Goal: Task Accomplishment & Management: Manage account settings

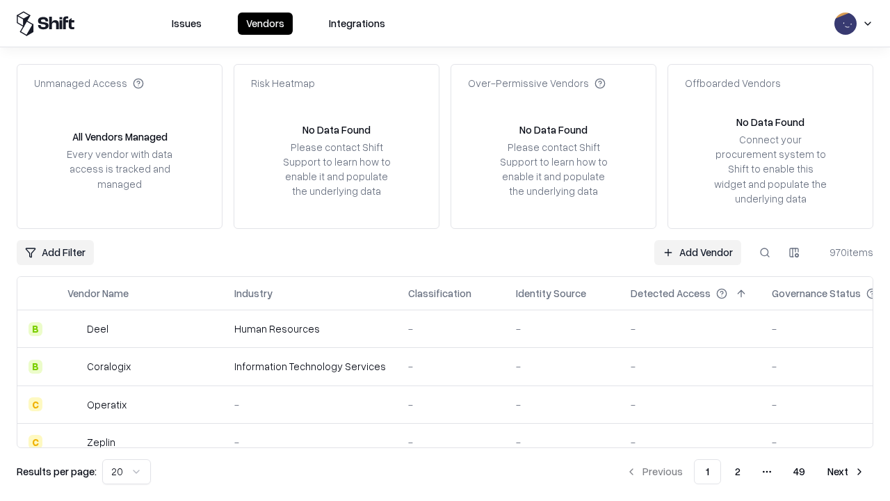
click at [698, 252] on link "Add Vendor" at bounding box center [698, 252] width 87 height 25
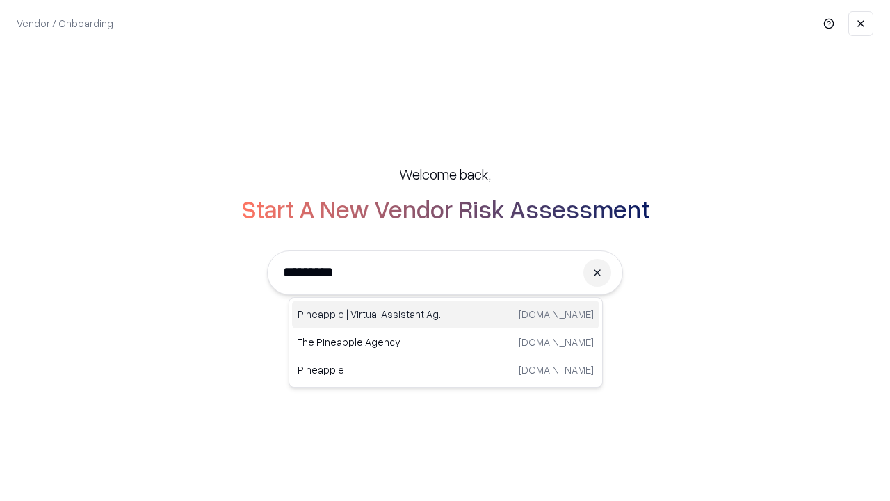
click at [446, 314] on div "Pineapple | Virtual Assistant Agency [DOMAIN_NAME]" at bounding box center [445, 314] width 307 height 28
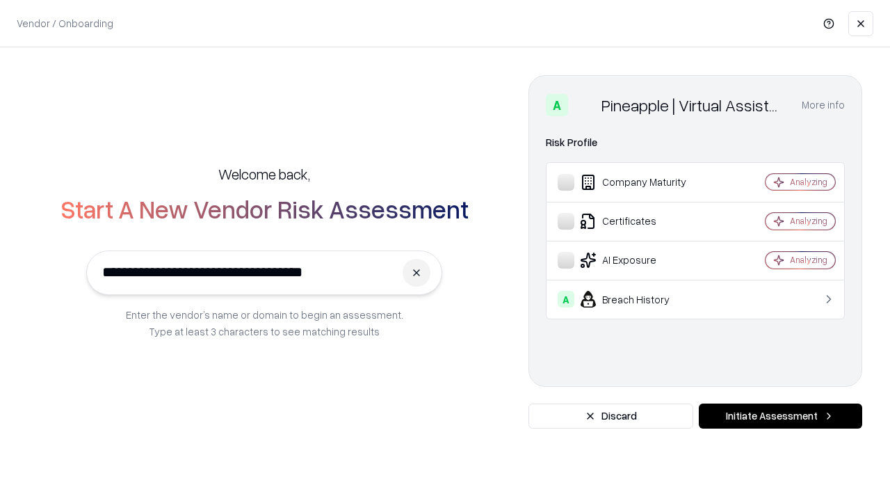
type input "**********"
click at [780, 416] on button "Initiate Assessment" at bounding box center [780, 415] width 163 height 25
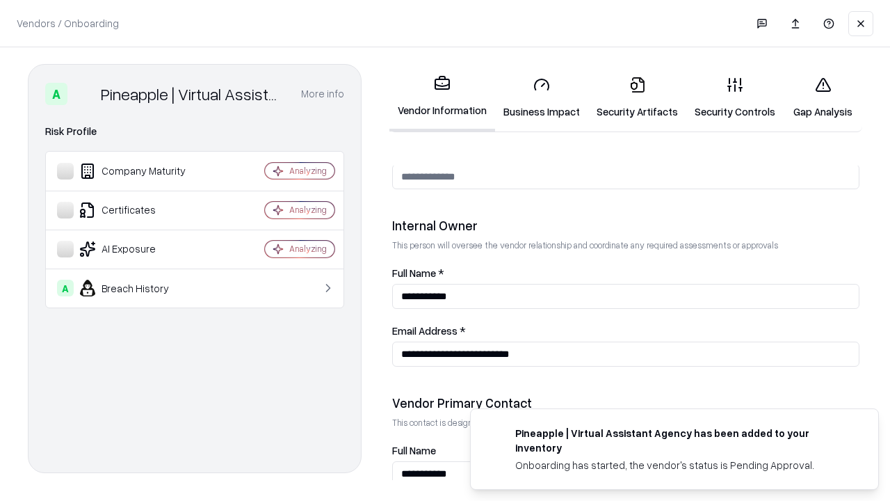
scroll to position [721, 0]
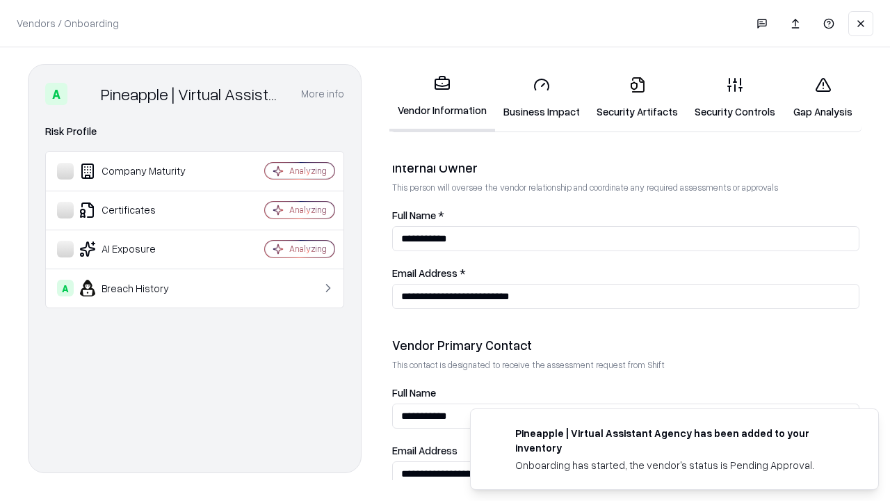
click at [542, 97] on link "Business Impact" at bounding box center [541, 97] width 93 height 65
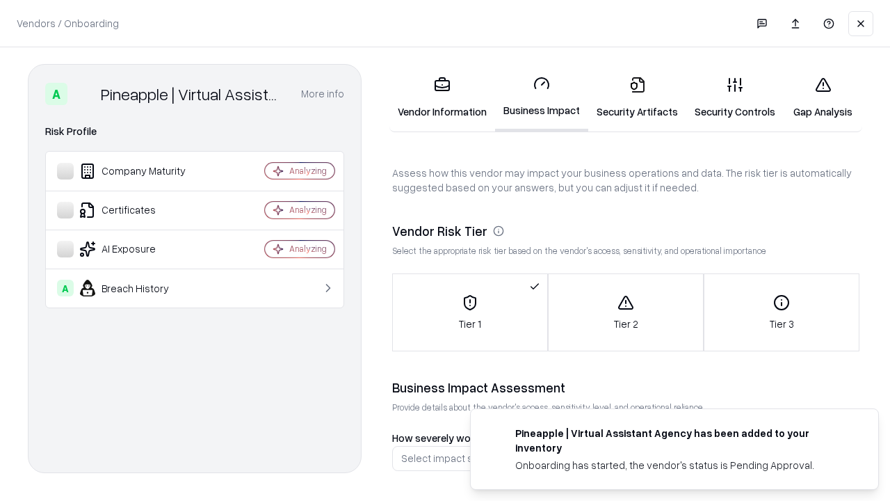
click at [637, 97] on link "Security Artifacts" at bounding box center [637, 97] width 98 height 65
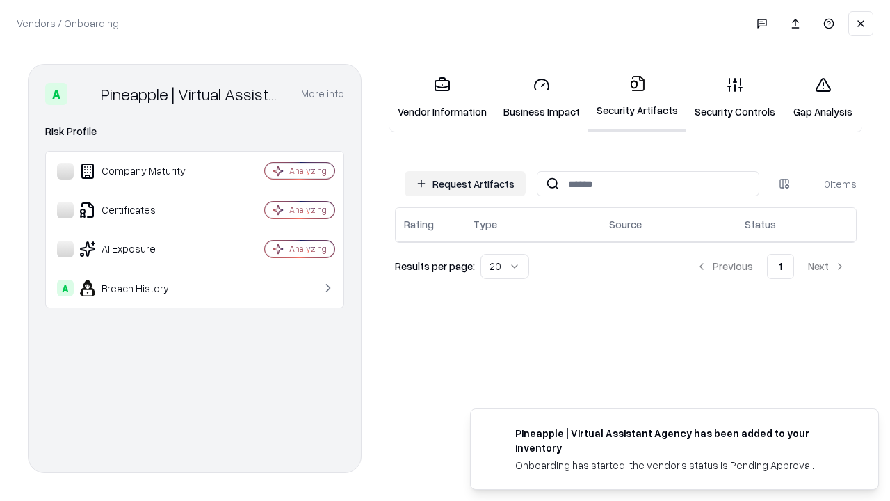
click at [465, 184] on button "Request Artifacts" at bounding box center [465, 183] width 121 height 25
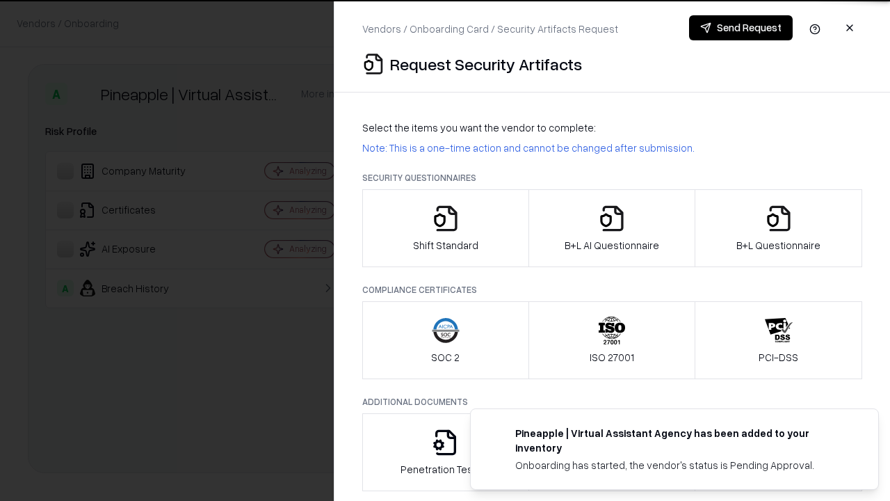
click at [445, 228] on icon "button" at bounding box center [446, 218] width 28 height 28
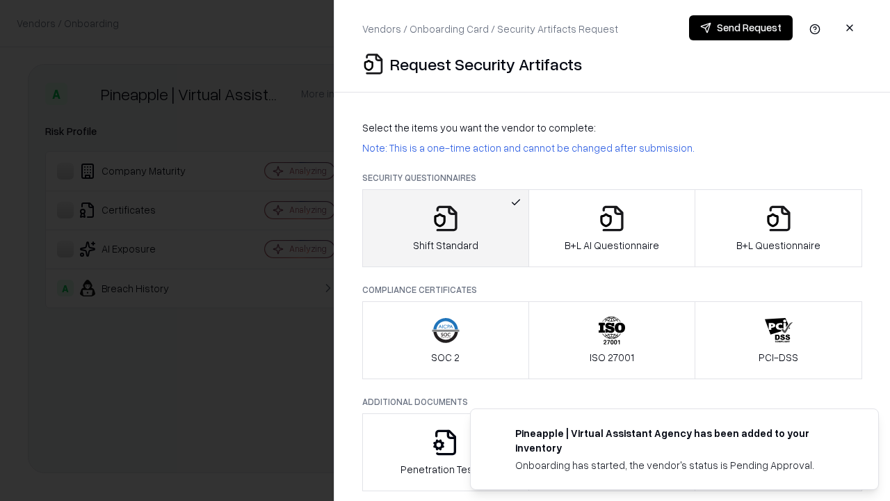
click at [741, 28] on button "Send Request" at bounding box center [741, 27] width 104 height 25
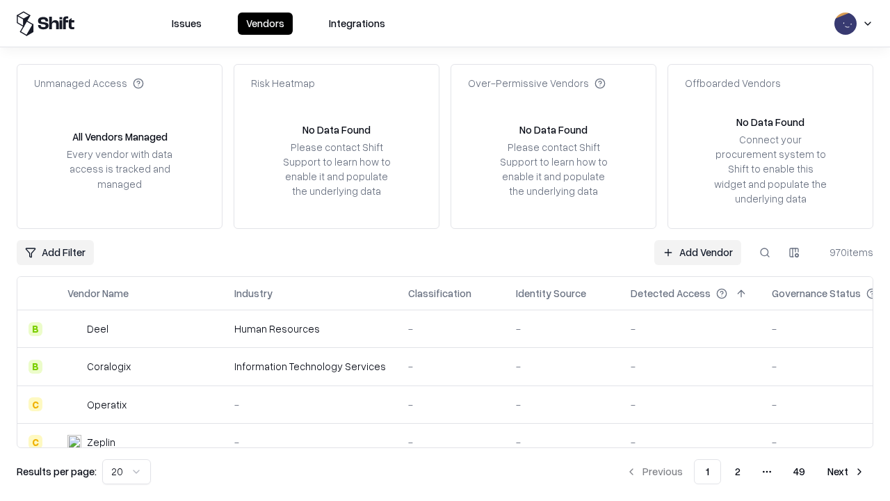
click at [765, 252] on button at bounding box center [765, 252] width 25 height 25
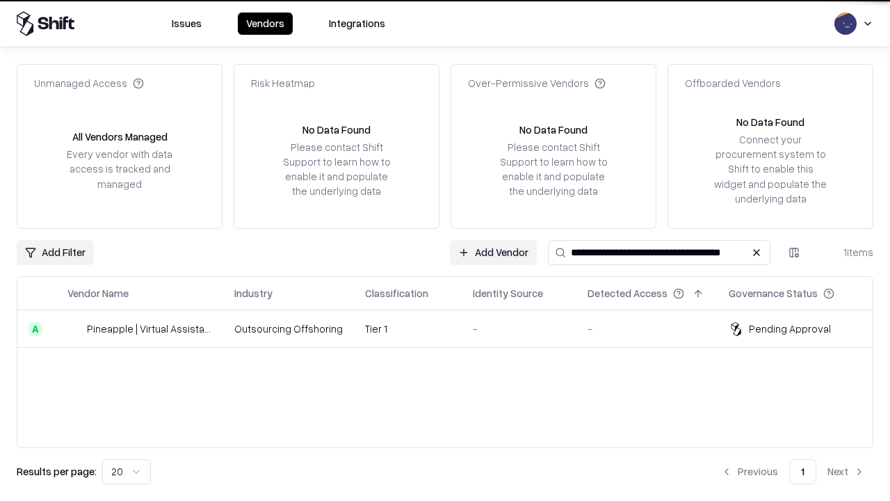
type input "**********"
click at [453, 328] on td "Tier 1" at bounding box center [408, 329] width 108 height 38
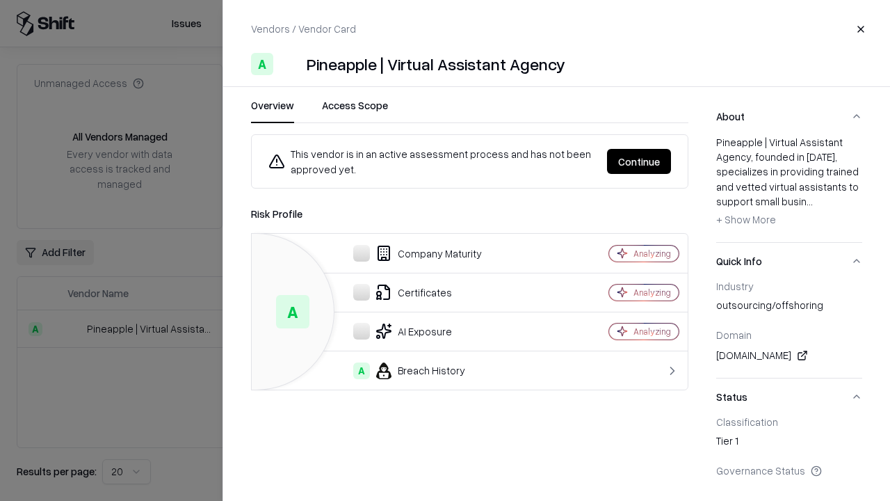
click at [639, 161] on button "Continue" at bounding box center [639, 161] width 64 height 25
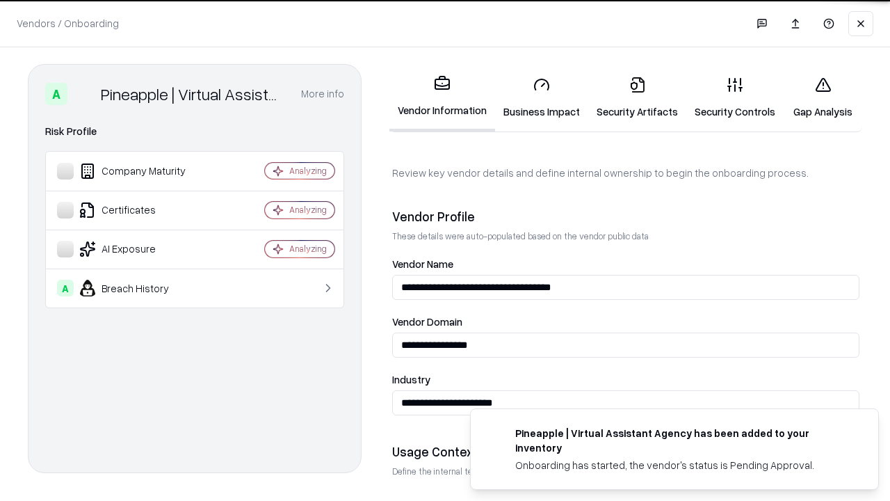
click at [637, 97] on link "Security Artifacts" at bounding box center [637, 97] width 98 height 65
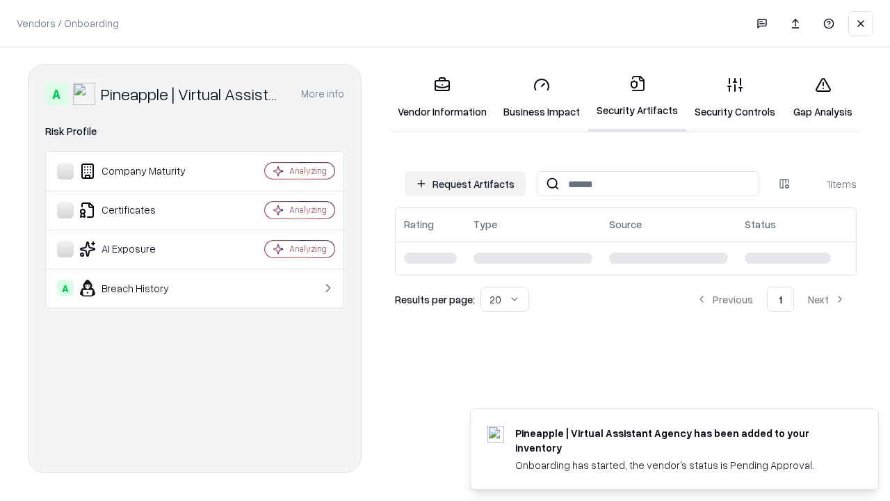
click at [823, 97] on link "Gap Analysis" at bounding box center [823, 97] width 79 height 65
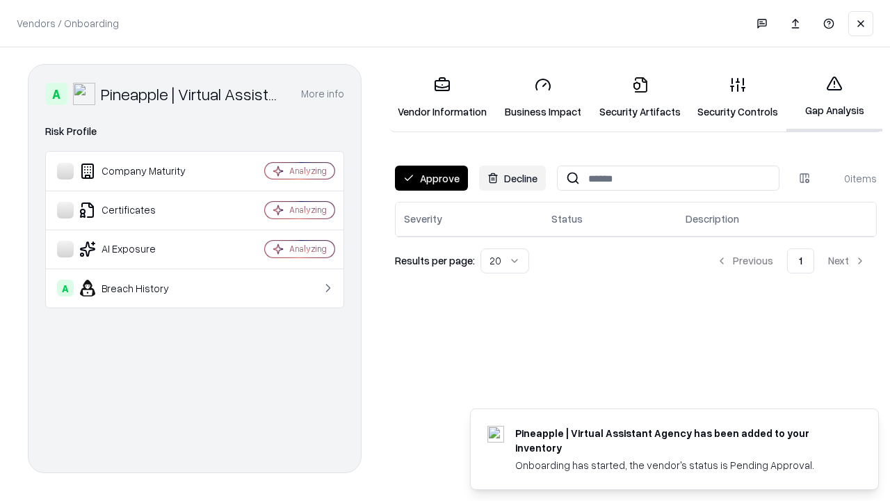
click at [431, 178] on button "Approve" at bounding box center [431, 178] width 73 height 25
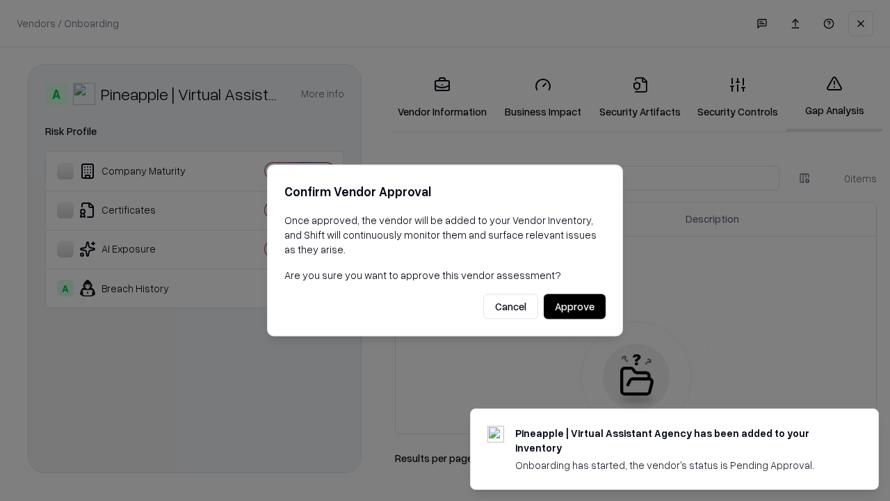
click at [575, 306] on button "Approve" at bounding box center [575, 306] width 62 height 25
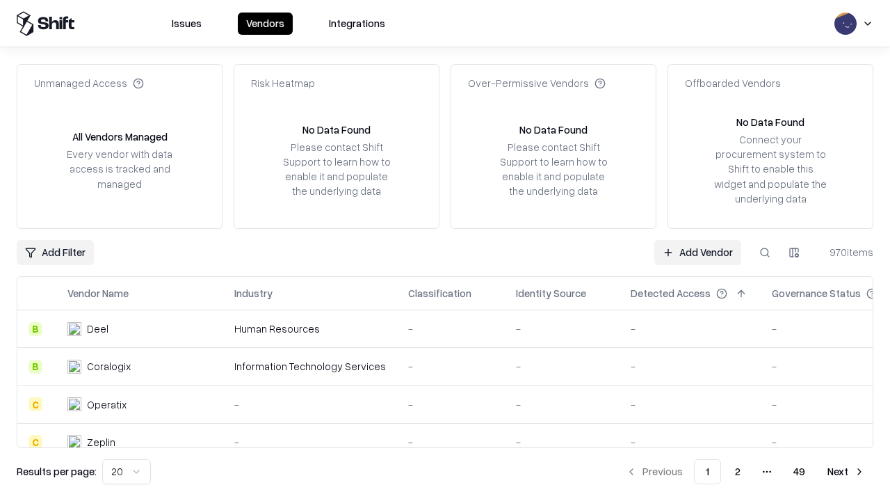
type input "**********"
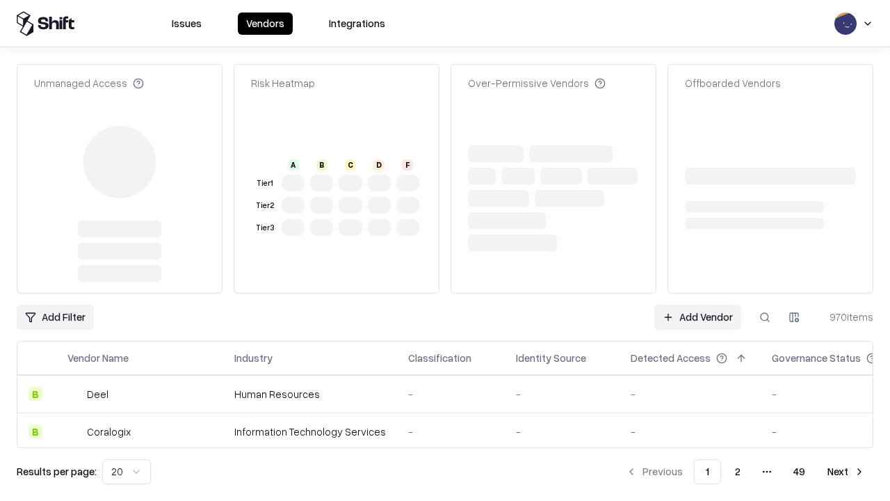
click at [698, 305] on link "Add Vendor" at bounding box center [698, 317] width 87 height 25
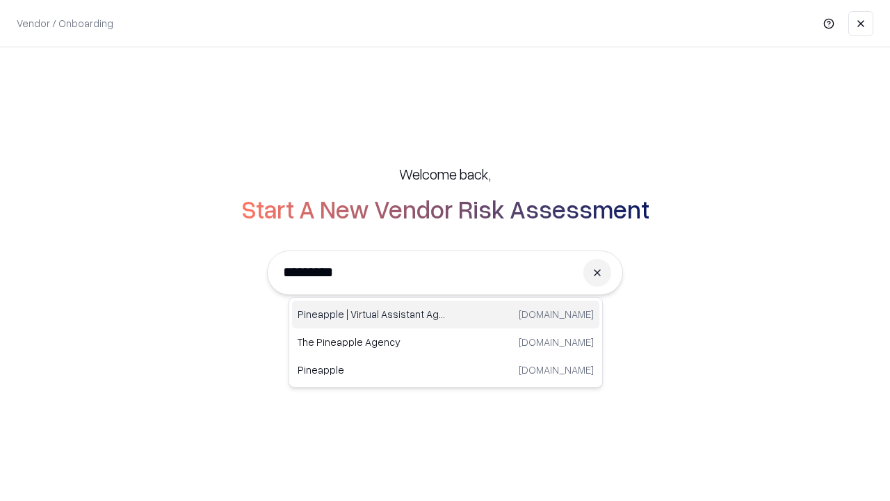
click at [446, 314] on div "Pineapple | Virtual Assistant Agency [DOMAIN_NAME]" at bounding box center [445, 314] width 307 height 28
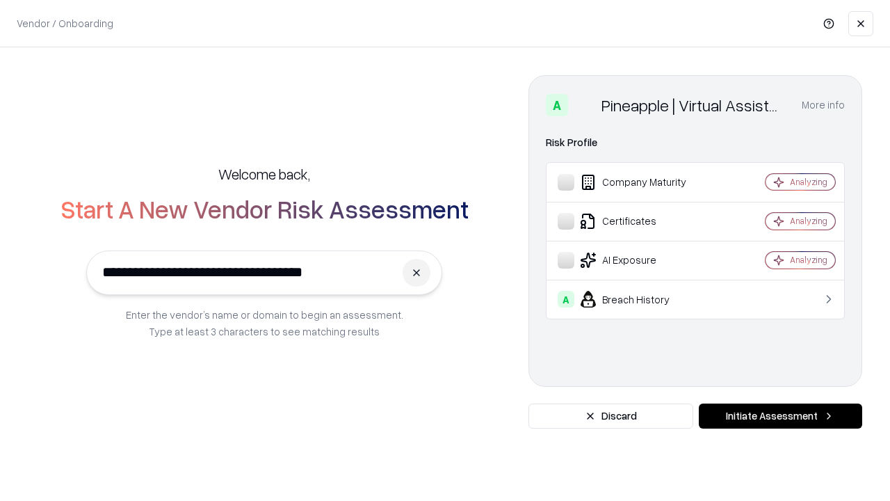
type input "**********"
click at [780, 416] on button "Initiate Assessment" at bounding box center [780, 415] width 163 height 25
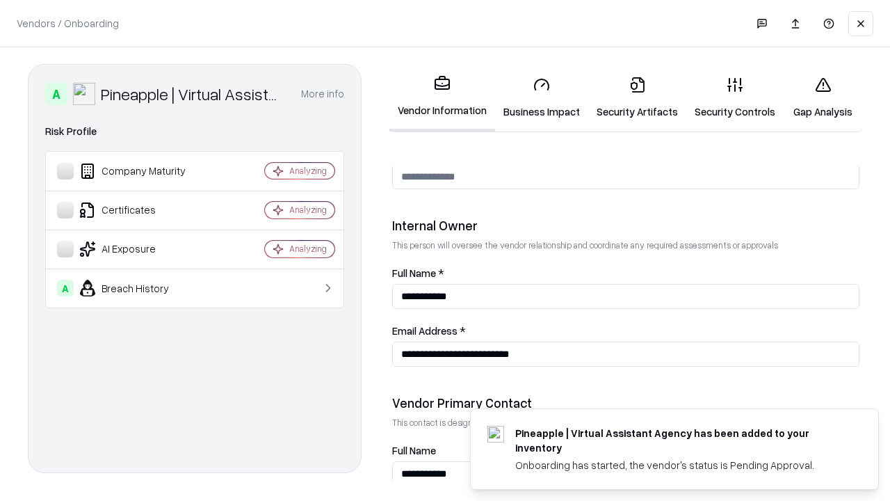
scroll to position [721, 0]
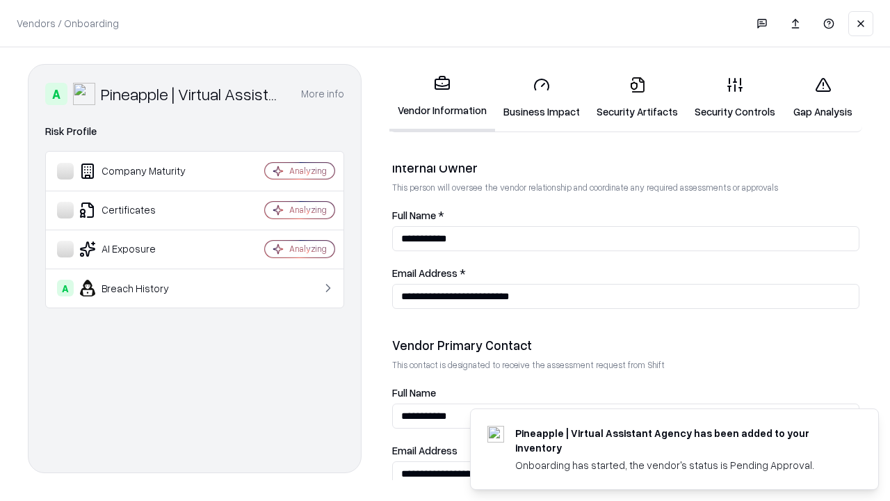
click at [823, 97] on link "Gap Analysis" at bounding box center [823, 97] width 79 height 65
